Goal: Task Accomplishment & Management: Complete application form

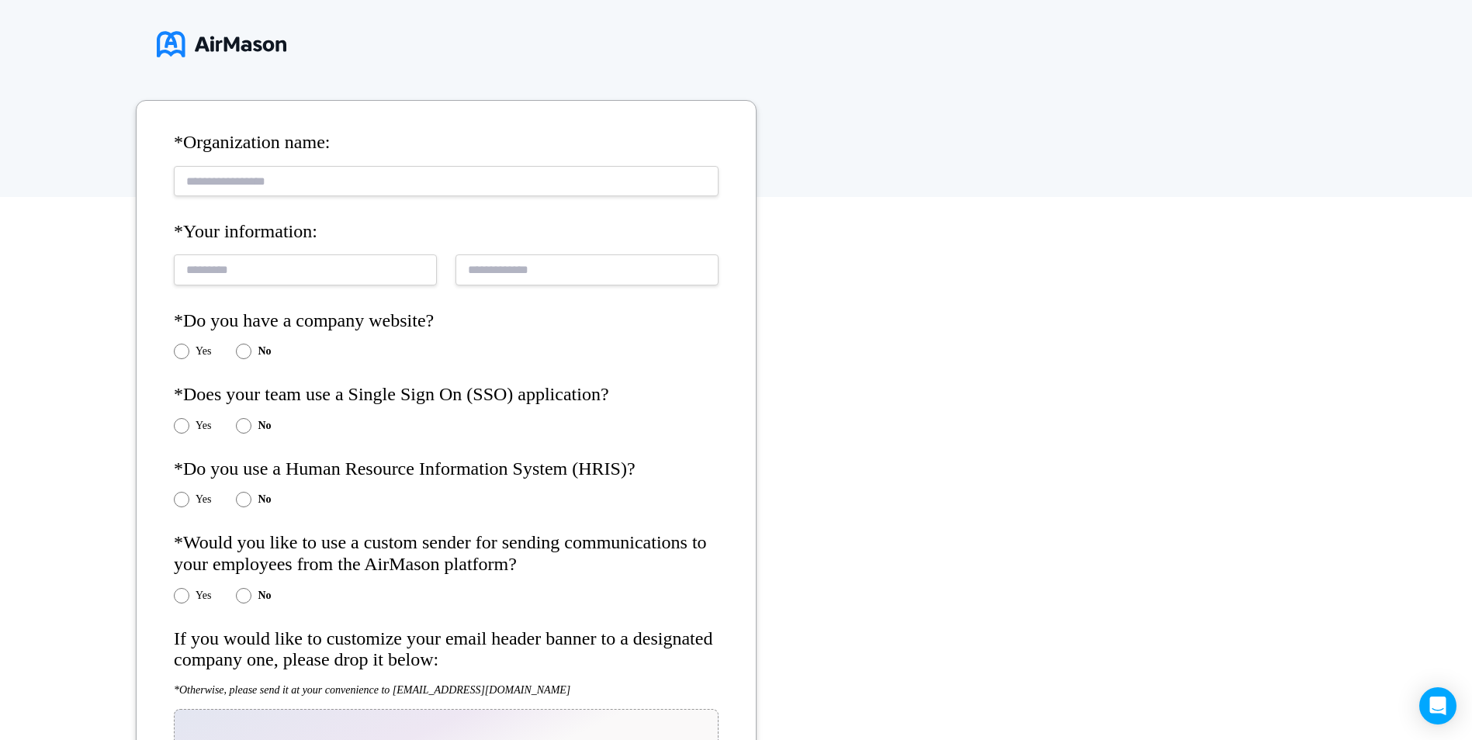
scroll to position [155, 0]
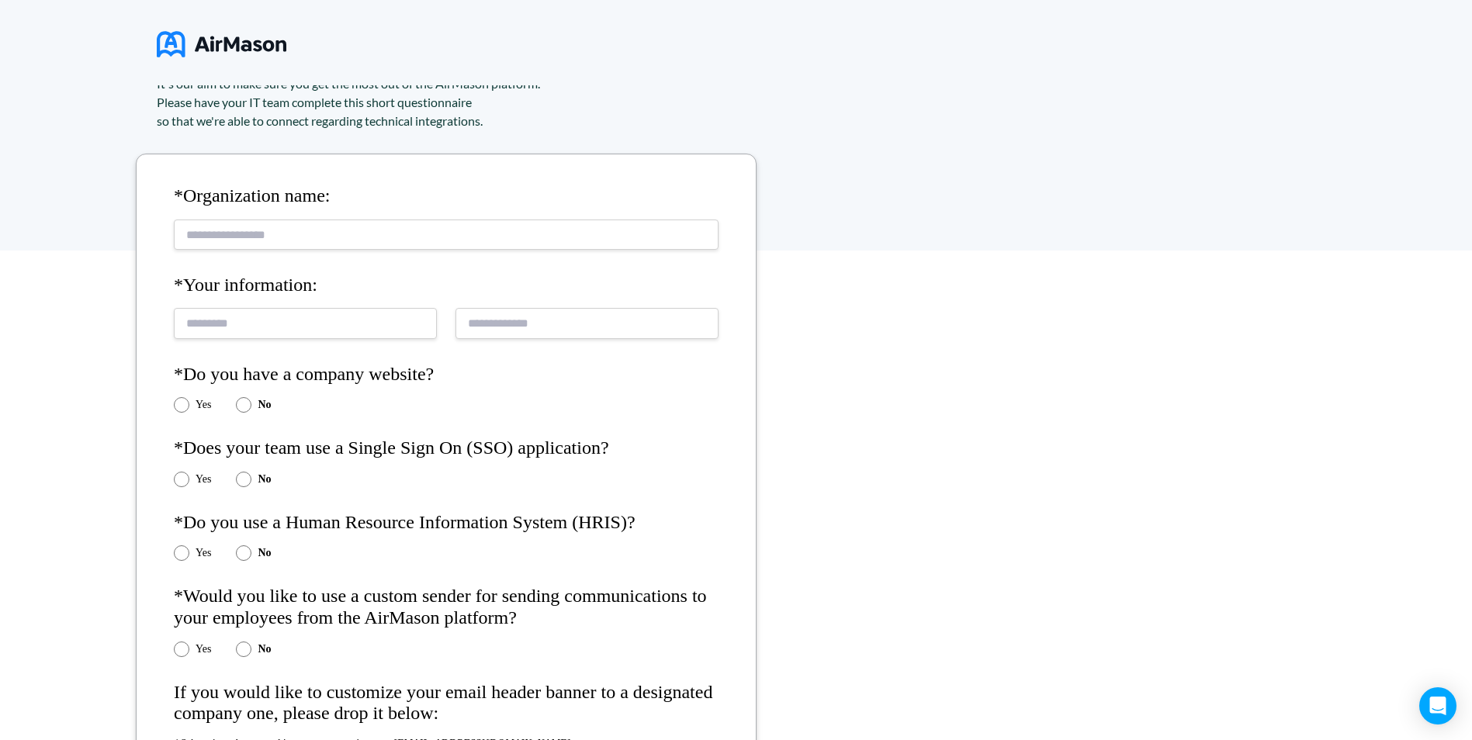
click at [307, 242] on input "text" at bounding box center [446, 235] width 545 height 30
drag, startPoint x: 289, startPoint y: 237, endPoint x: 80, endPoint y: 213, distance: 210.9
click at [80, 213] on div "**********" at bounding box center [736, 503] width 1472 height 1317
paste input "**********"
type input "**********"
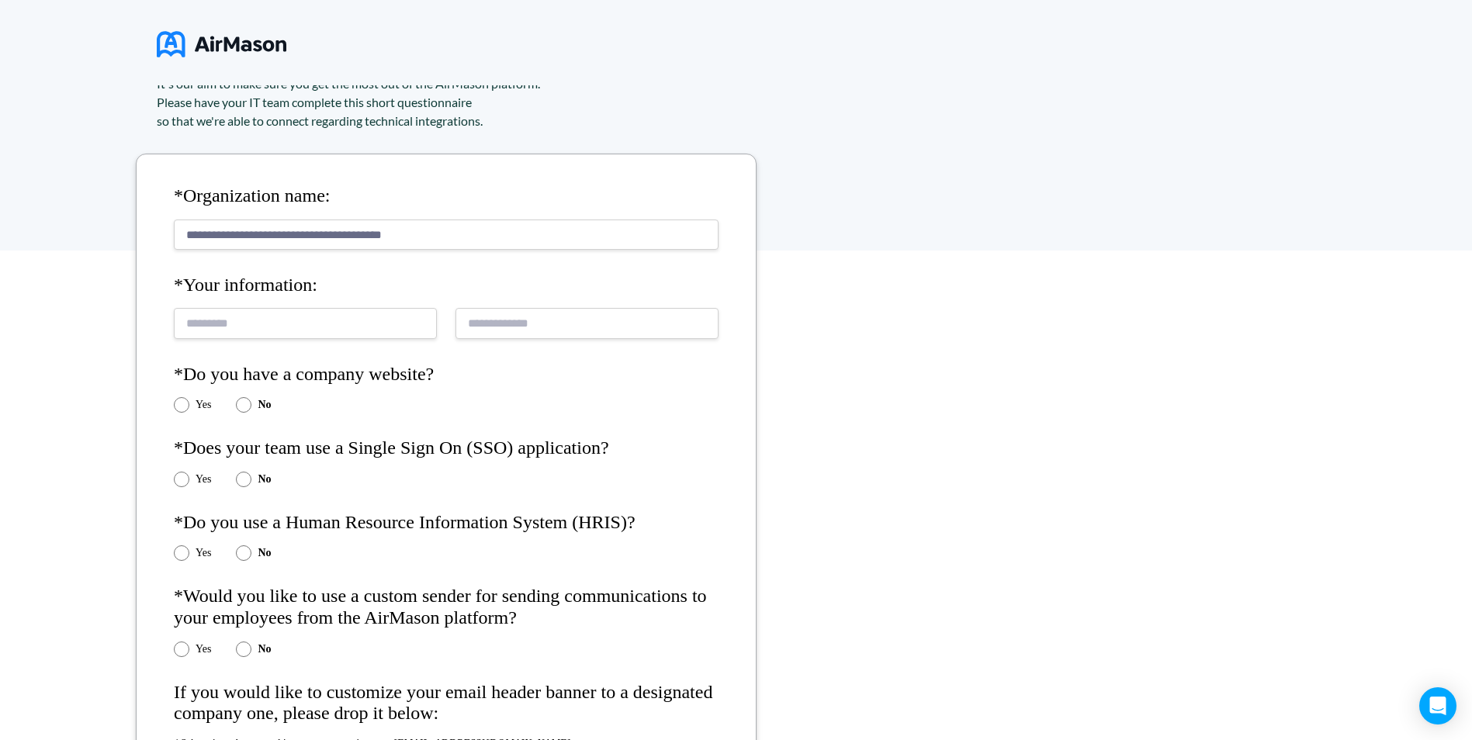
click at [256, 326] on input "text" at bounding box center [305, 323] width 263 height 30
type input "*"
type input "**********"
click at [518, 324] on input "email" at bounding box center [586, 323] width 263 height 30
type input "**********"
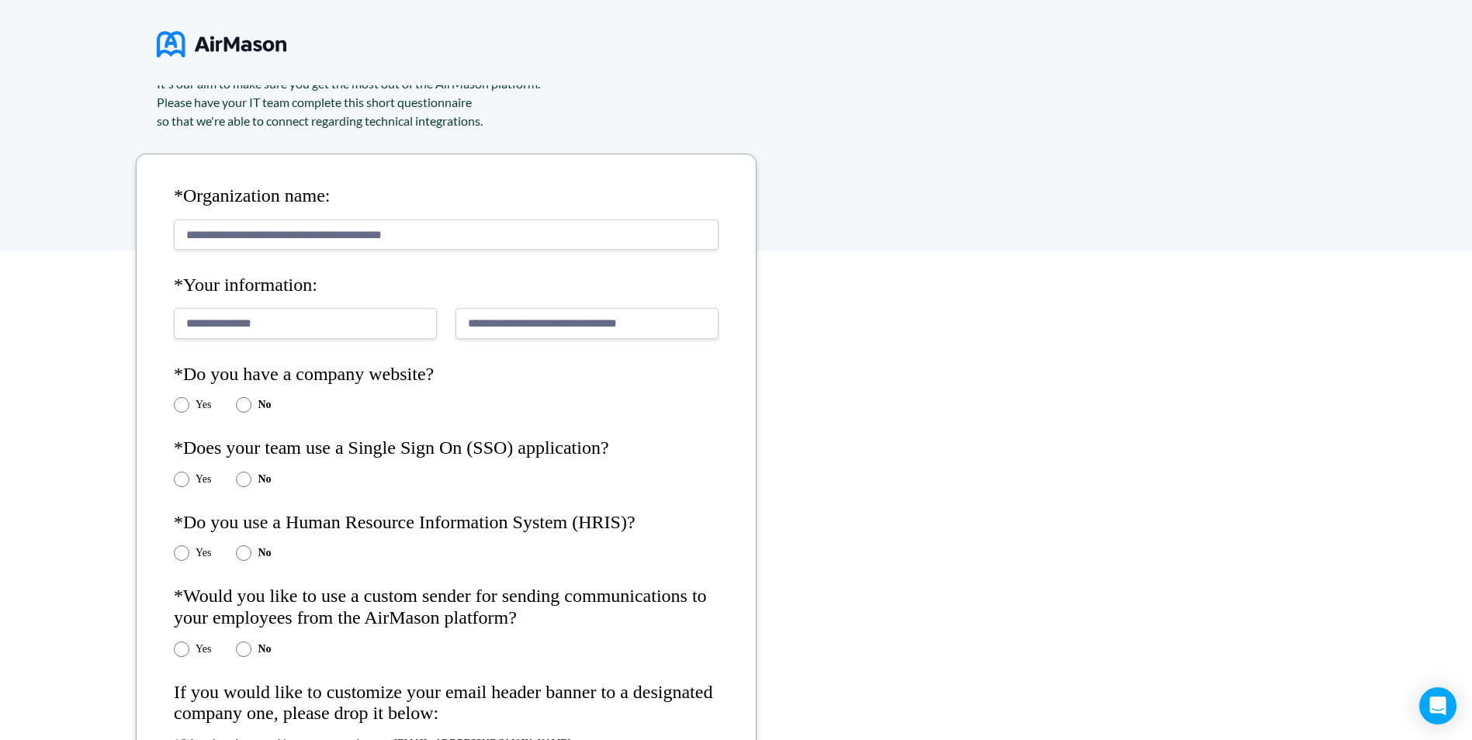
click at [190, 401] on div "Yes" at bounding box center [192, 405] width 37 height 16
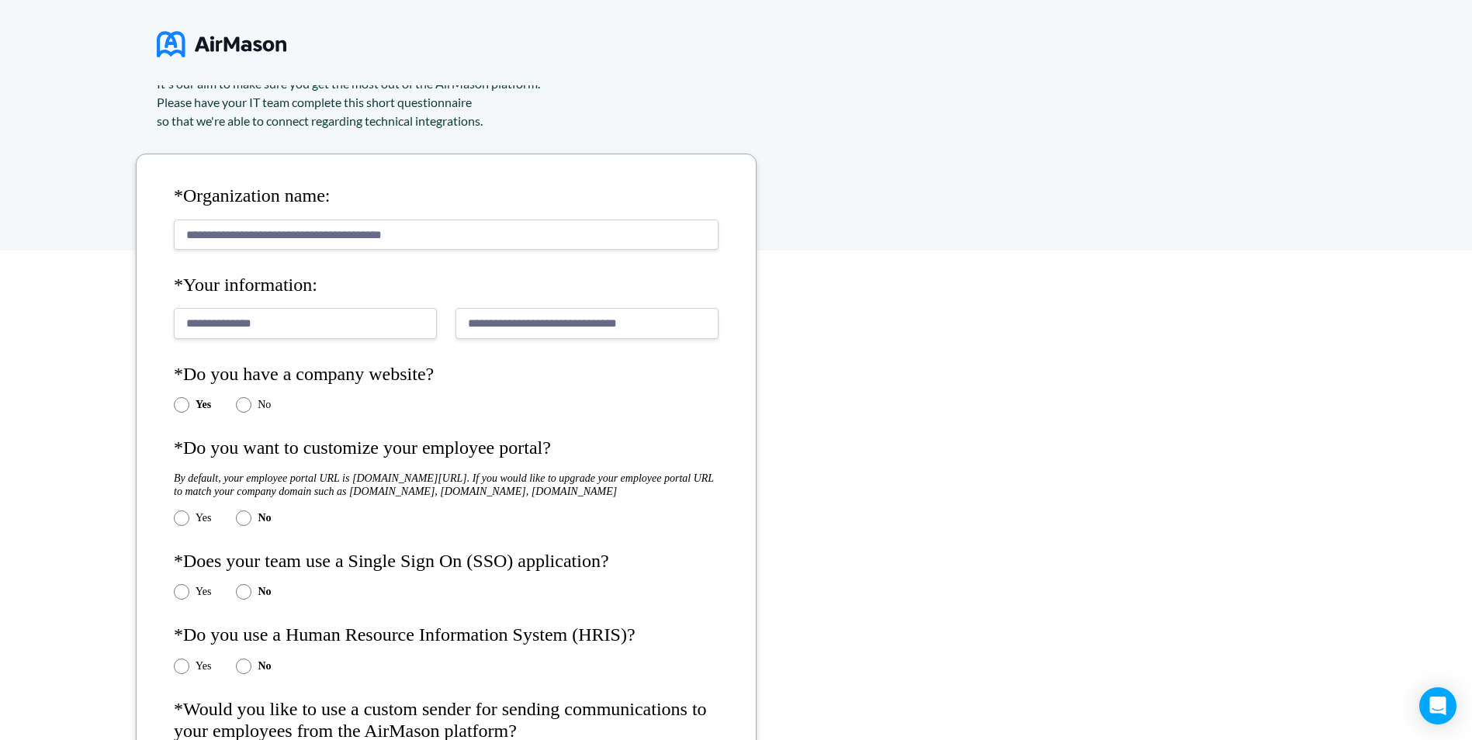
click at [189, 526] on div "Yes" at bounding box center [192, 519] width 37 height 16
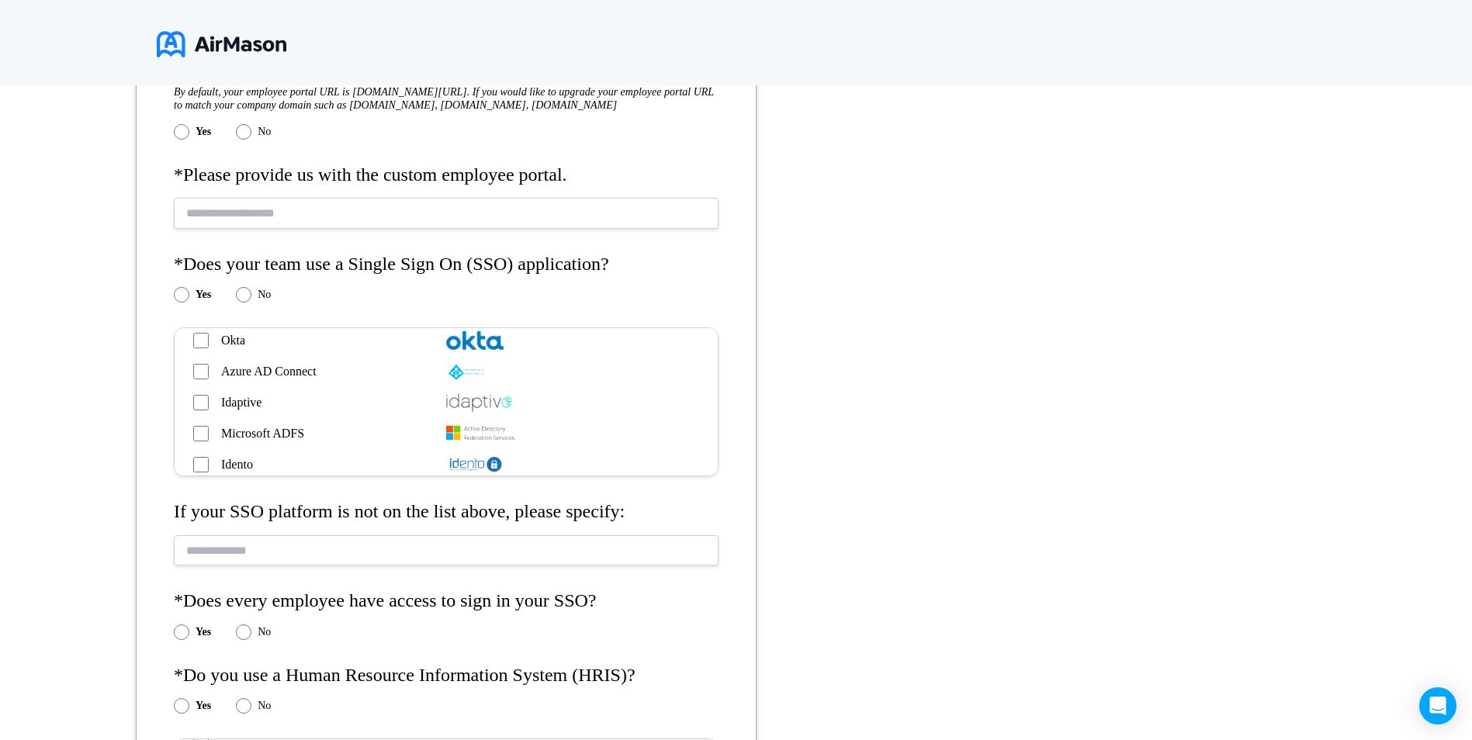
scroll to position [543, 0]
drag, startPoint x: 311, startPoint y: 445, endPoint x: 220, endPoint y: 451, distance: 90.9
click at [220, 441] on label "Microsoft ADFS" at bounding box center [319, 432] width 253 height 19
drag, startPoint x: 220, startPoint y: 451, endPoint x: 230, endPoint y: 448, distance: 9.8
copy span "Microsoft ADFS"
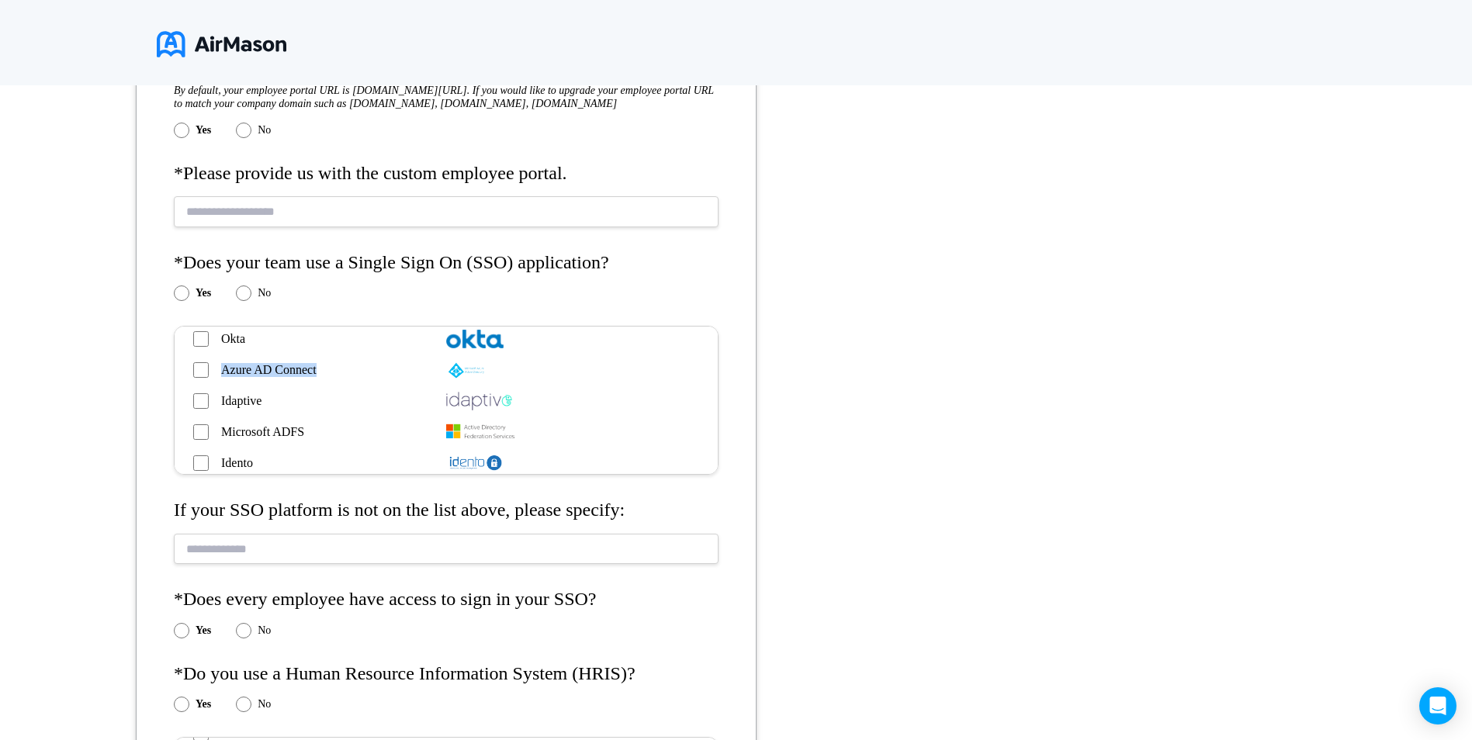
drag, startPoint x: 315, startPoint y: 383, endPoint x: 223, endPoint y: 386, distance: 91.6
click at [223, 377] on span "Azure AD Connect" at bounding box center [268, 370] width 95 height 14
copy span "Azure AD Connect"
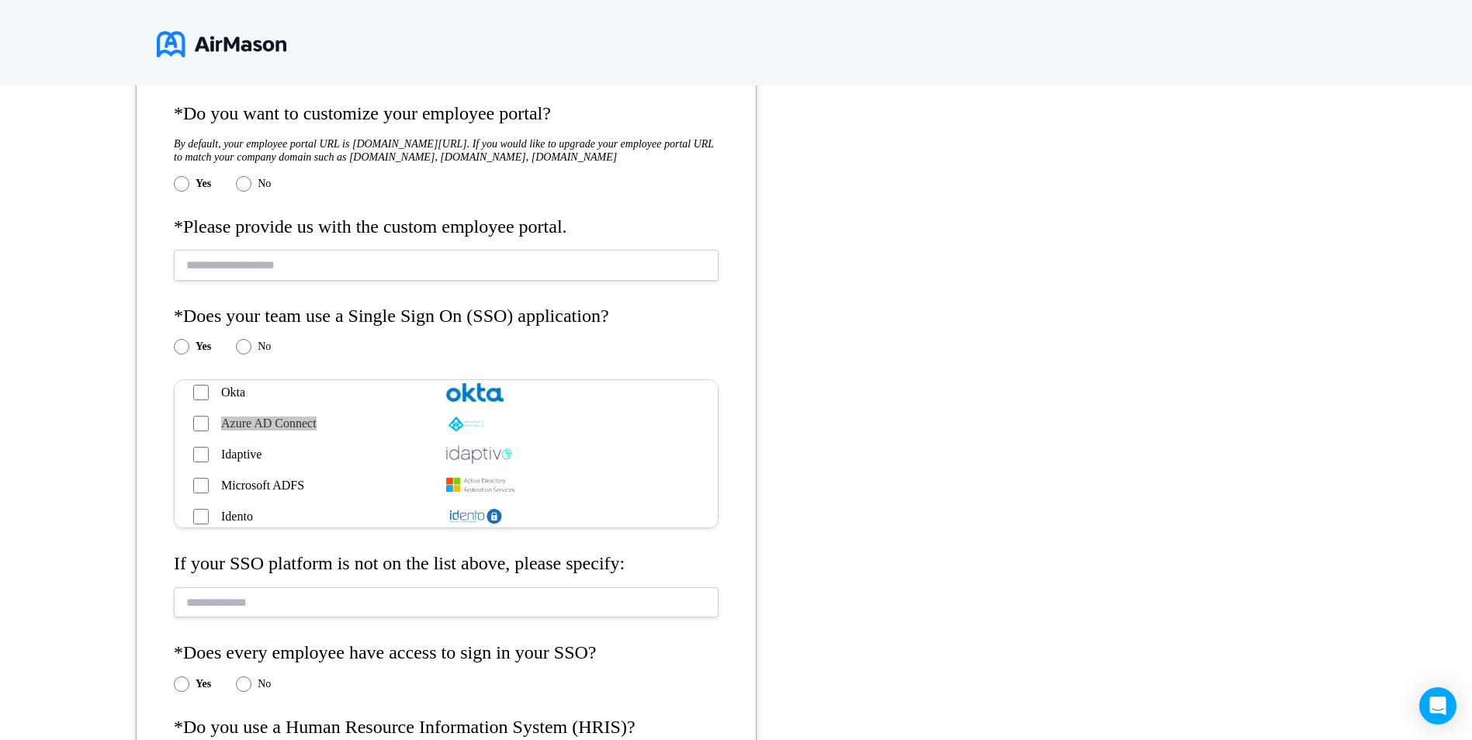
scroll to position [466, 0]
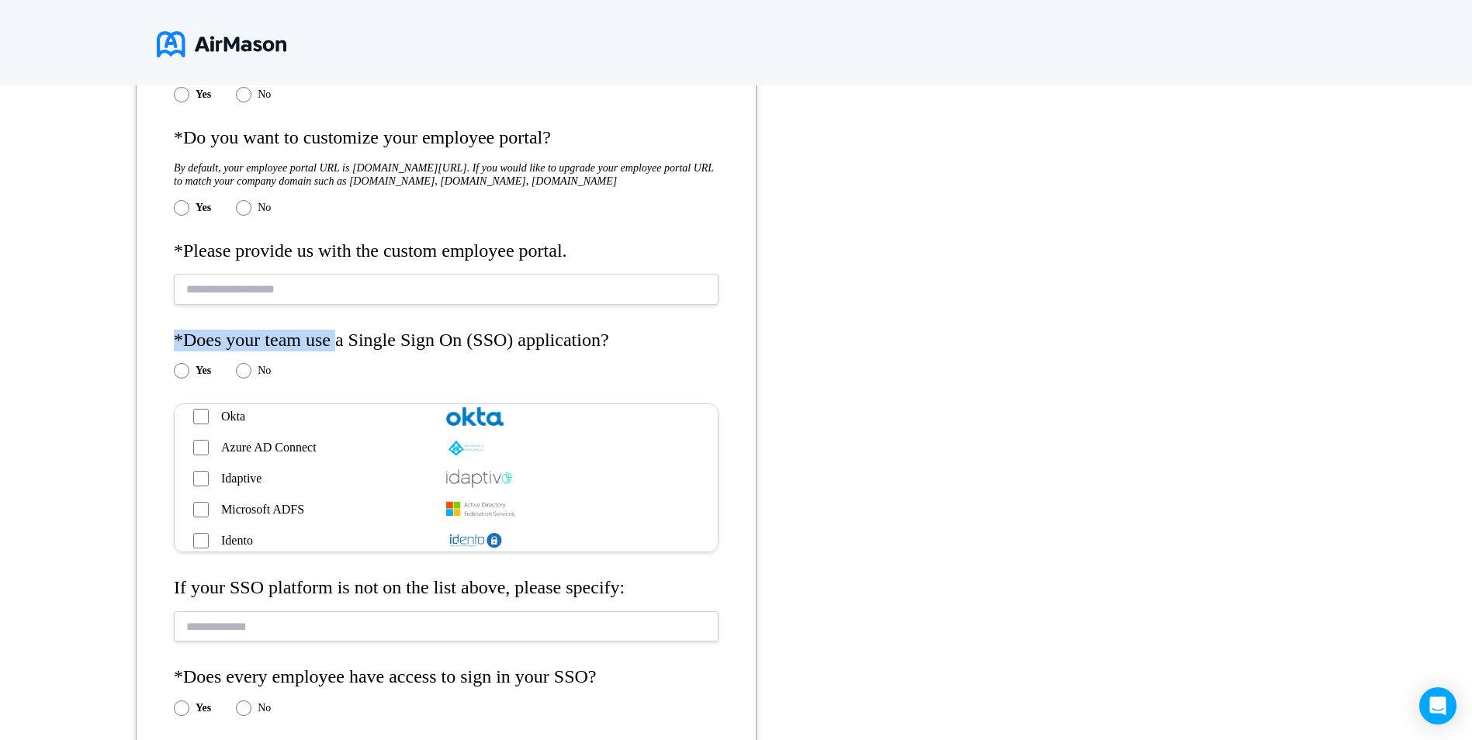
drag, startPoint x: 178, startPoint y: 350, endPoint x: 338, endPoint y: 352, distance: 159.8
click at [338, 351] on h4 "*Does your team use a Single Sign On (SSO) application?" at bounding box center [446, 341] width 545 height 22
click at [587, 351] on h4 "*Does your team use a Single Sign On (SSO) application?" at bounding box center [446, 341] width 545 height 22
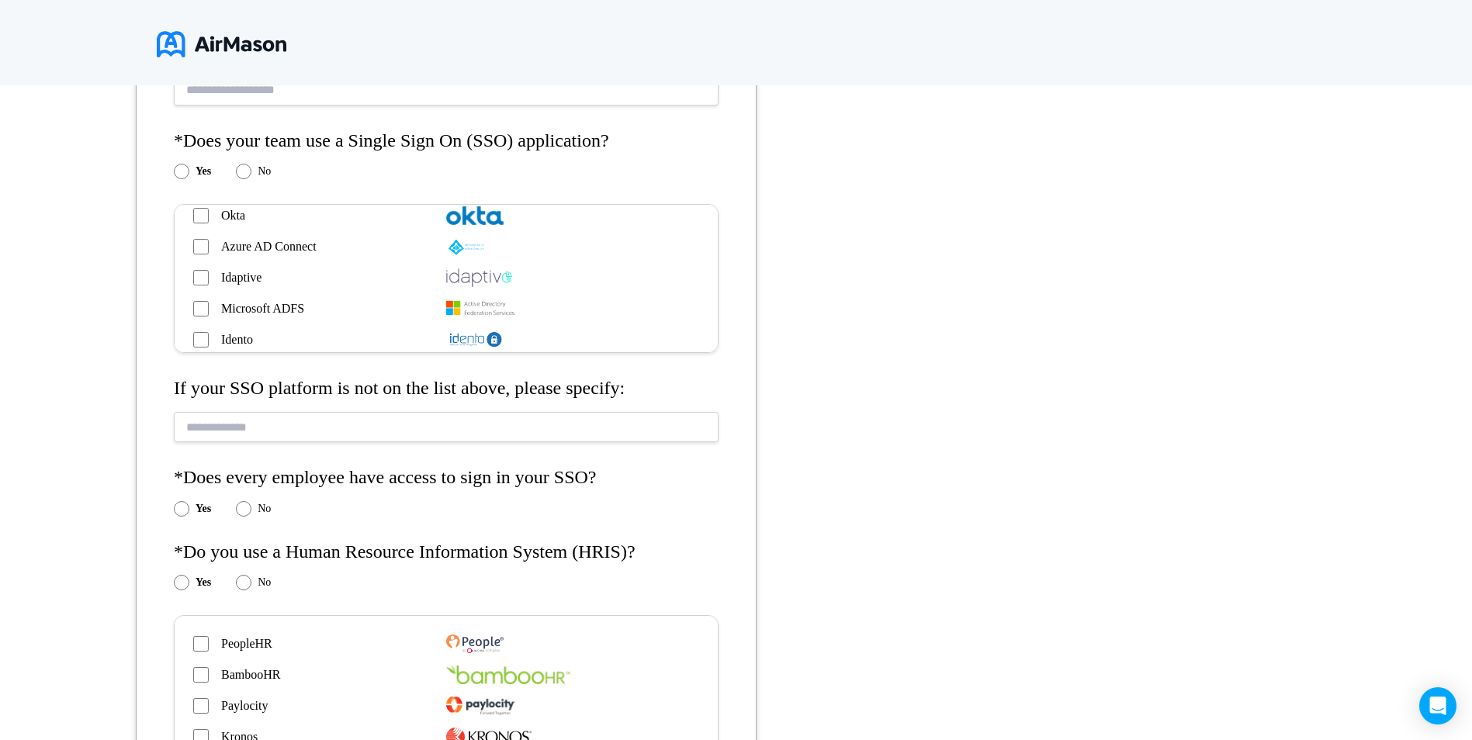
scroll to position [698, 0]
